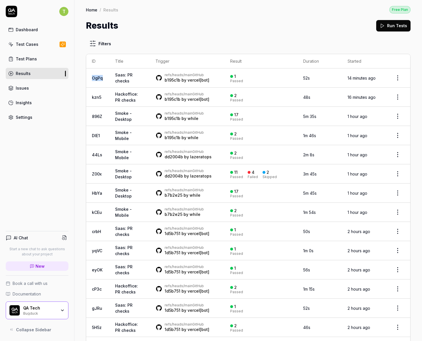
drag, startPoint x: 106, startPoint y: 78, endPoint x: 92, endPoint y: 79, distance: 14.1
click at [92, 79] on td "OgPq" at bounding box center [97, 77] width 23 height 19
copy link "OgPq"
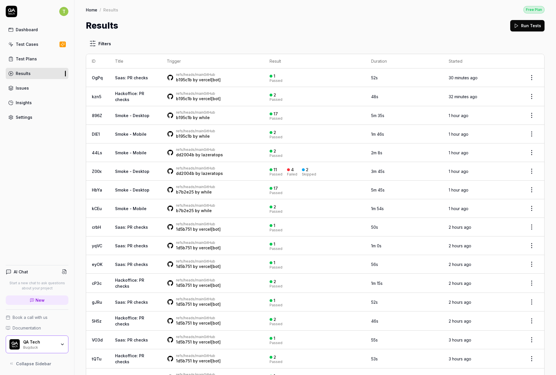
click at [107, 27] on h1 "Results" at bounding box center [102, 25] width 32 height 13
click at [118, 27] on div "Results Run Tests" at bounding box center [315, 25] width 459 height 13
click at [102, 27] on h1 "Results" at bounding box center [102, 25] width 32 height 13
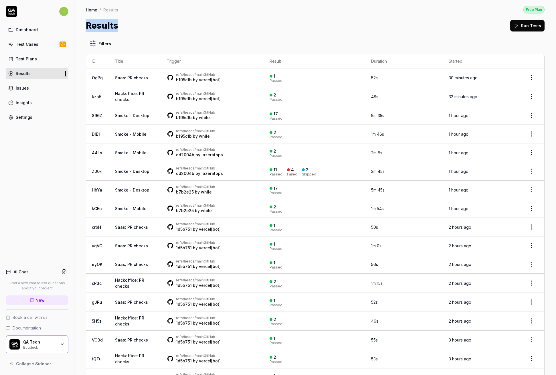
click at [102, 27] on h1 "Results" at bounding box center [102, 25] width 32 height 13
drag, startPoint x: 100, startPoint y: 27, endPoint x: 88, endPoint y: 35, distance: 14.0
click at [100, 27] on h1 "Results" at bounding box center [102, 25] width 32 height 13
click at [44, 52] on div "Dashboard Test Cases Test Plans Results Issues Insights Settings" at bounding box center [37, 73] width 63 height 99
click at [44, 55] on link "Test Plans" at bounding box center [37, 58] width 63 height 11
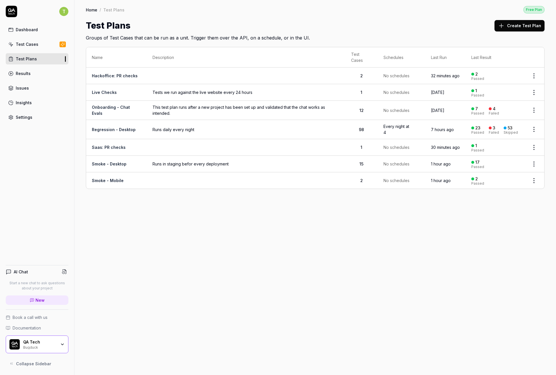
click at [35, 39] on link "Test Cases" at bounding box center [37, 44] width 63 height 11
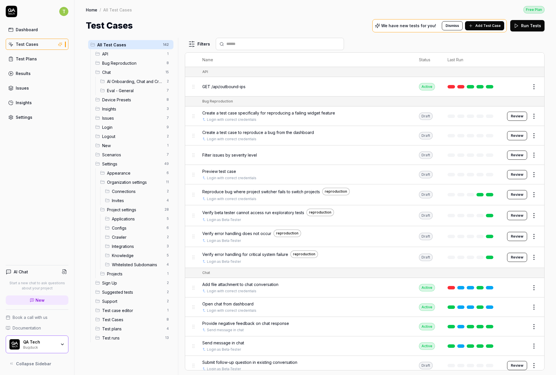
click at [35, 32] on div "Dashboard" at bounding box center [27, 30] width 22 height 6
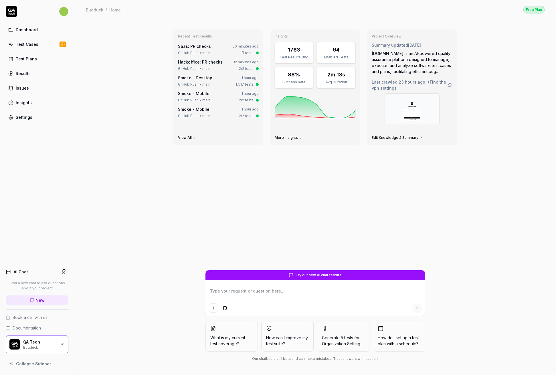
type textarea "*"
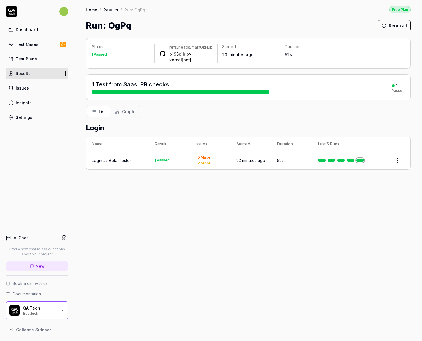
click at [33, 27] on div "Dashboard" at bounding box center [27, 30] width 22 height 6
click at [30, 39] on link "Test Cases" at bounding box center [37, 44] width 63 height 11
click at [29, 42] on div "Test Cases" at bounding box center [27, 44] width 23 height 6
